Goal: Information Seeking & Learning: Learn about a topic

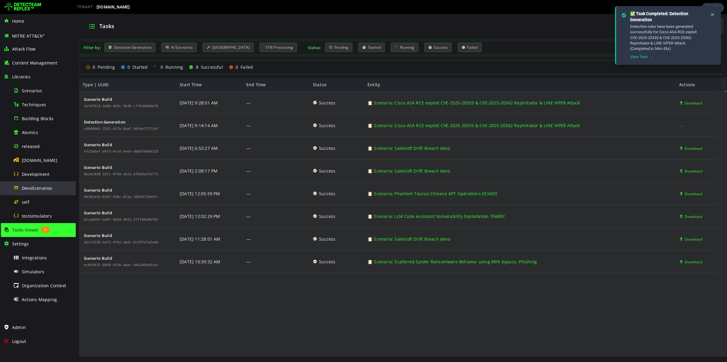
click at [32, 190] on span "DevoScenarios" at bounding box center [37, 188] width 31 height 6
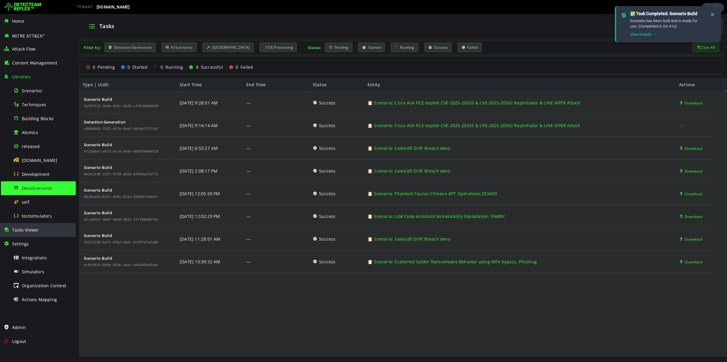
click at [50, 227] on div "Tasks Viewer" at bounding box center [38, 230] width 68 height 14
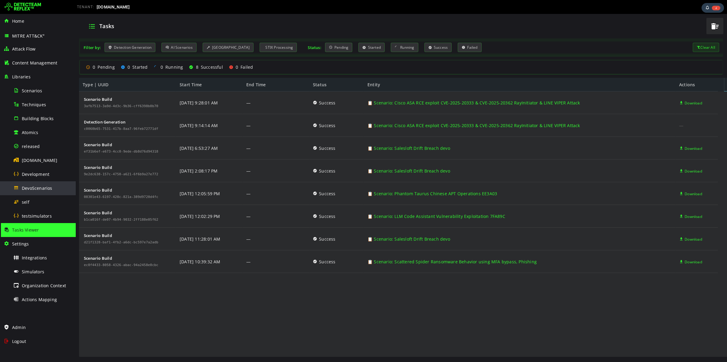
click at [42, 190] on span "DevoScenarios" at bounding box center [37, 188] width 31 height 6
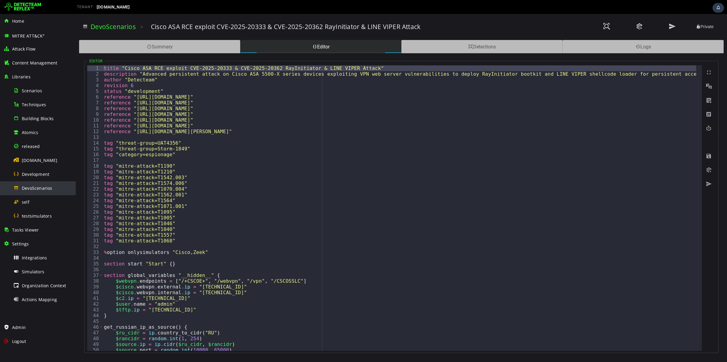
click at [44, 189] on span "DevoScenarios" at bounding box center [37, 188] width 31 height 6
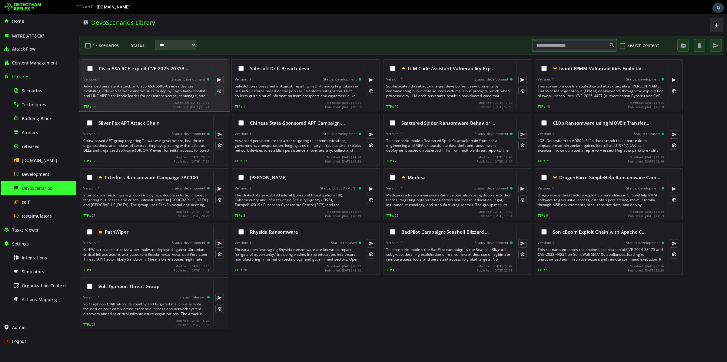
click at [125, 90] on div "Advanced persistent attack on Cisco ASA 5500-X series devices exploiting VPN we…" at bounding box center [147, 91] width 127 height 15
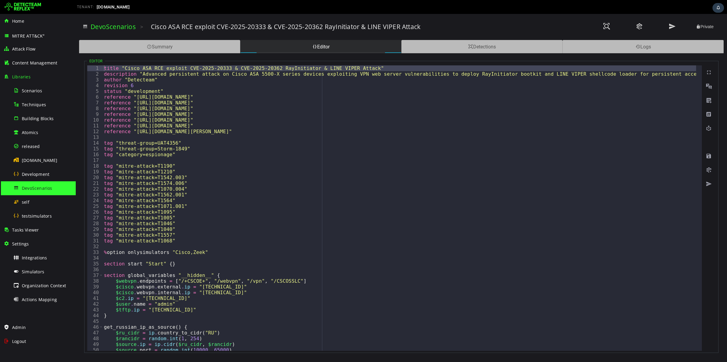
type textarea "**********"
drag, startPoint x: 92, startPoint y: 66, endPoint x: 135, endPoint y: 167, distance: 109.7
click at [135, 167] on div "**********" at bounding box center [394, 208] width 614 height 286
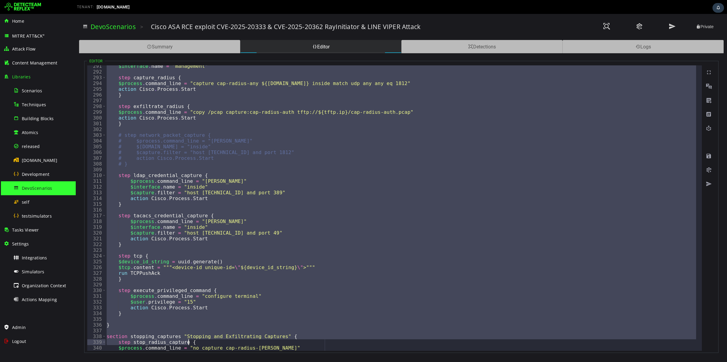
scroll to position [1849, 0]
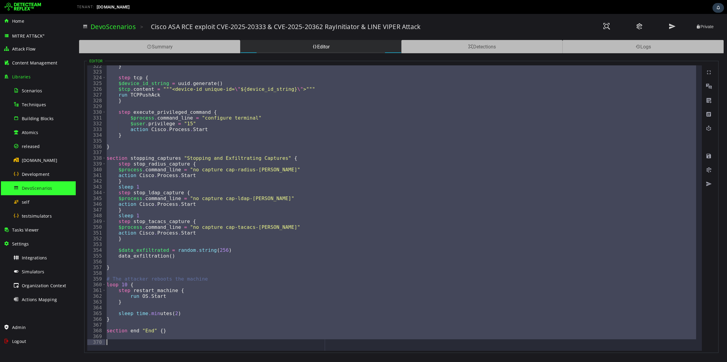
drag, startPoint x: 103, startPoint y: 67, endPoint x: 240, endPoint y: 362, distance: 325.7
click at [240, 362] on html "XXXXXXXXXXXXXXXXXXXXXXXXXXXXXXXXXXXXXXXXXXXXXXXXXXXXXXXXXXXXXXXXXXXXXXXXXXXXXXX…" at bounding box center [401, 188] width 651 height 348
click at [38, 188] on span "DevoScenarios" at bounding box center [37, 188] width 31 height 6
click at [113, 25] on link "DevoScenarios" at bounding box center [113, 26] width 45 height 8
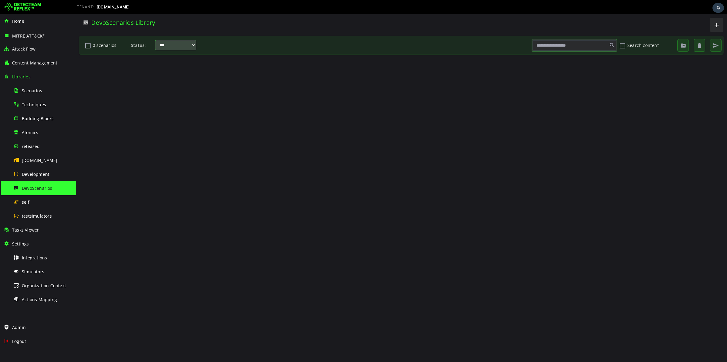
scroll to position [0, 0]
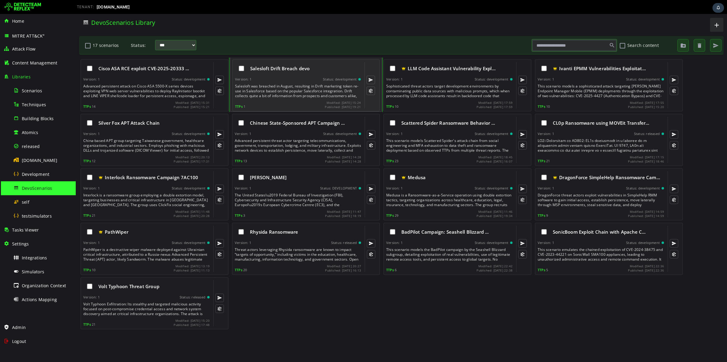
click at [270, 76] on div "Salesloft Drift Breach devo Version: 1 Status: development Salesloft was breach…" at bounding box center [298, 85] width 126 height 47
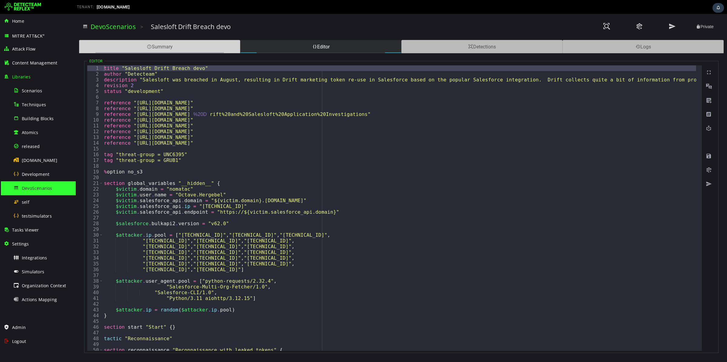
click at [159, 43] on div "Summary" at bounding box center [159, 46] width 161 height 13
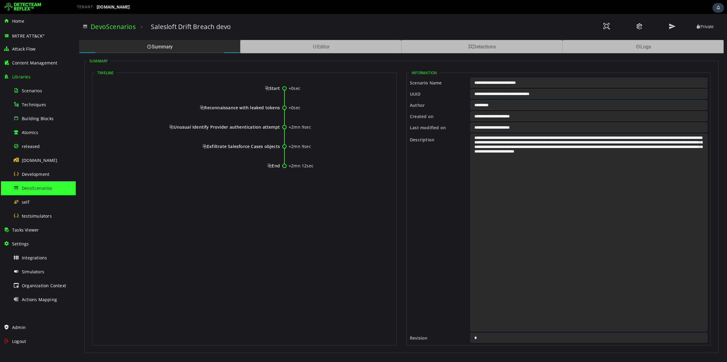
click at [277, 87] on span "Start" at bounding box center [272, 88] width 15 height 6
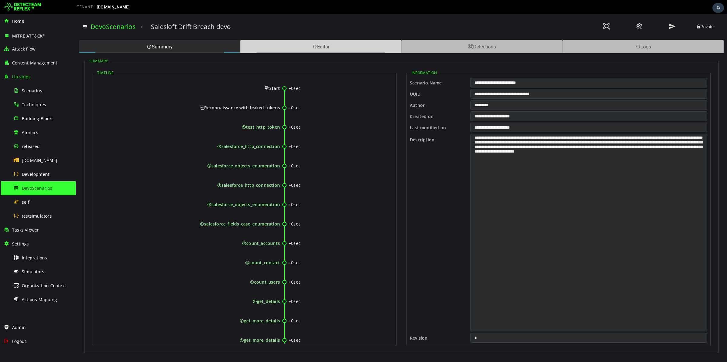
click at [315, 49] on div "Editor" at bounding box center [320, 46] width 161 height 13
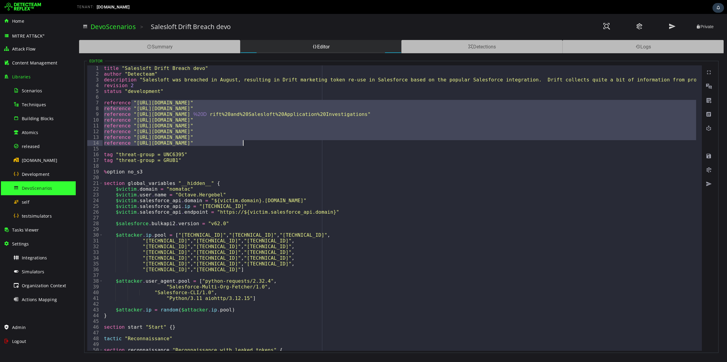
drag, startPoint x: 133, startPoint y: 102, endPoint x: 248, endPoint y: 142, distance: 121.9
type textarea "**********"
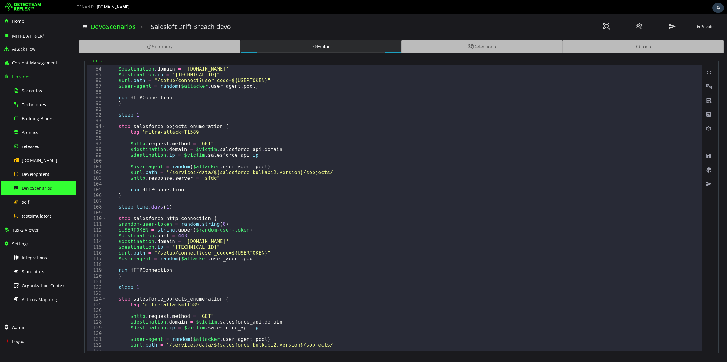
scroll to position [545, 0]
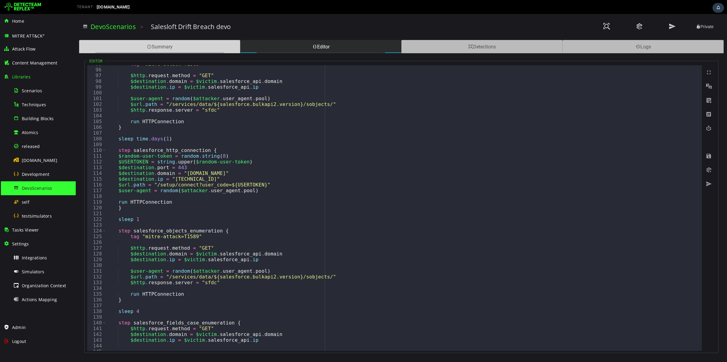
click at [184, 48] on div "Summary" at bounding box center [159, 46] width 161 height 13
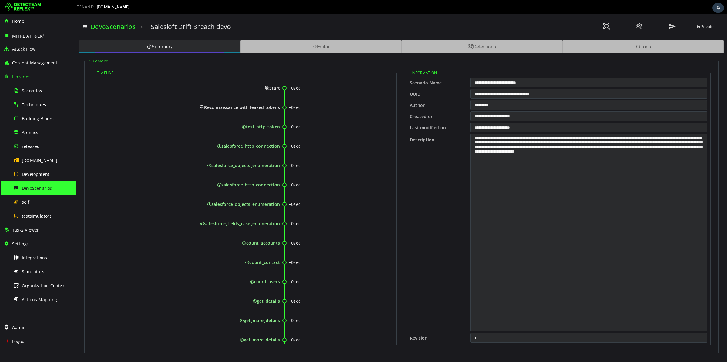
scroll to position [0, 0]
